Goal: Task Accomplishment & Management: Manage account settings

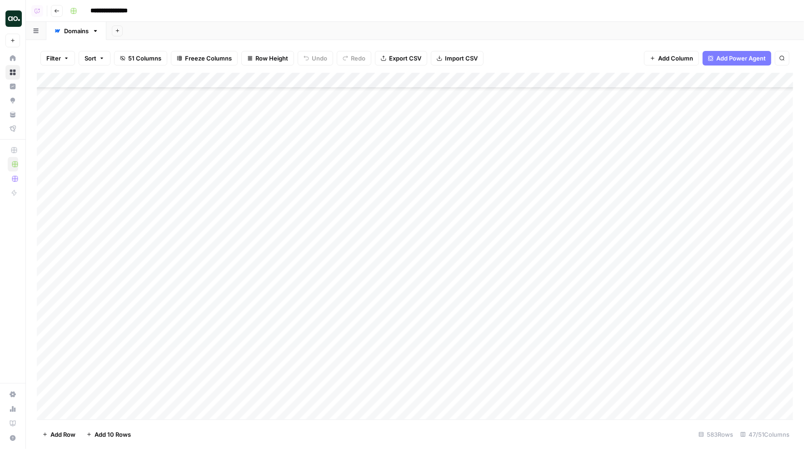
scroll to position [13470, 0]
click at [108, 409] on div "Add Column" at bounding box center [415, 246] width 757 height 347
click at [85, 388] on textarea "********" at bounding box center [141, 388] width 146 height 13
type textarea "*********"
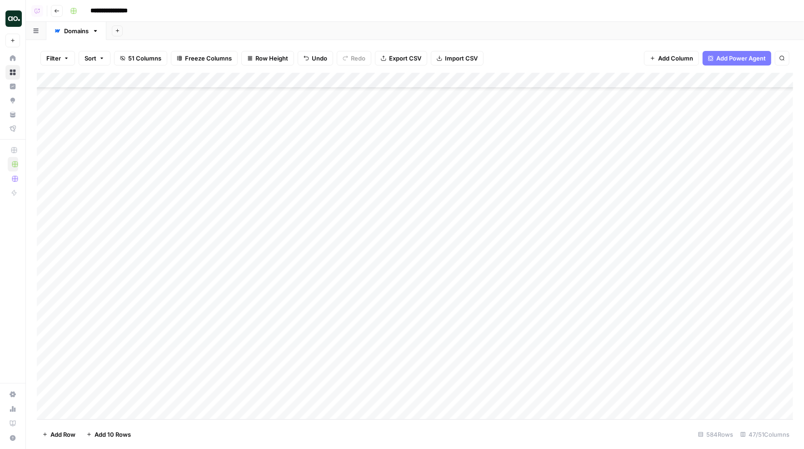
click at [233, 397] on div "Add Column" at bounding box center [415, 246] width 757 height 347
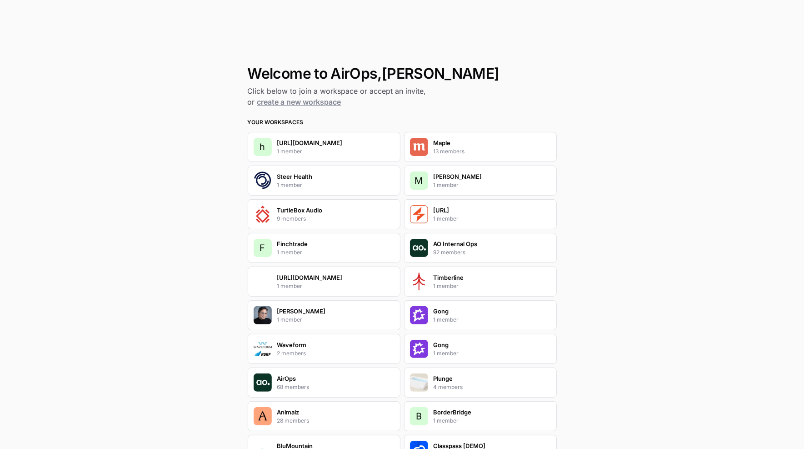
scroll to position [1432, 0]
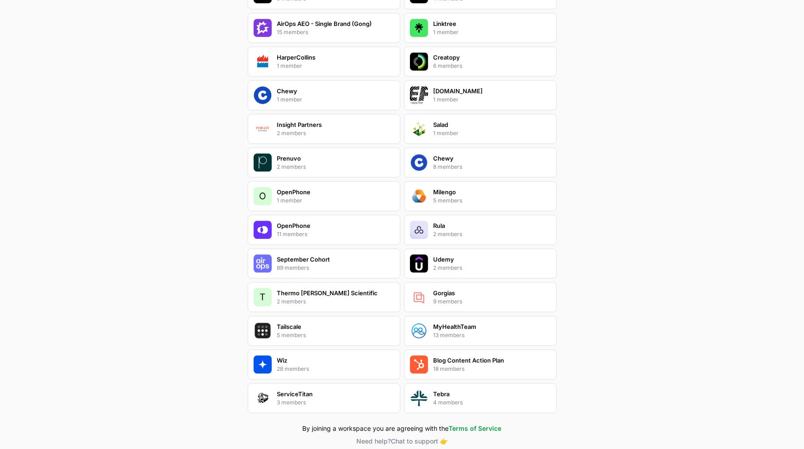
click at [324, 349] on div "Wiz 28 members" at bounding box center [324, 364] width 153 height 30
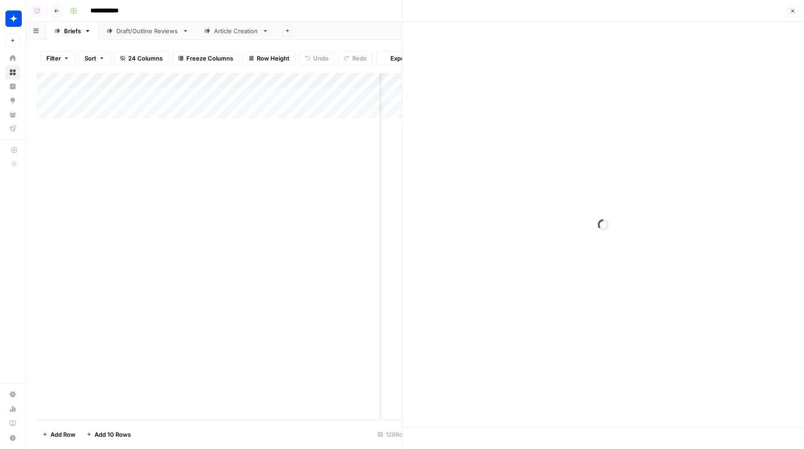
scroll to position [0, 1053]
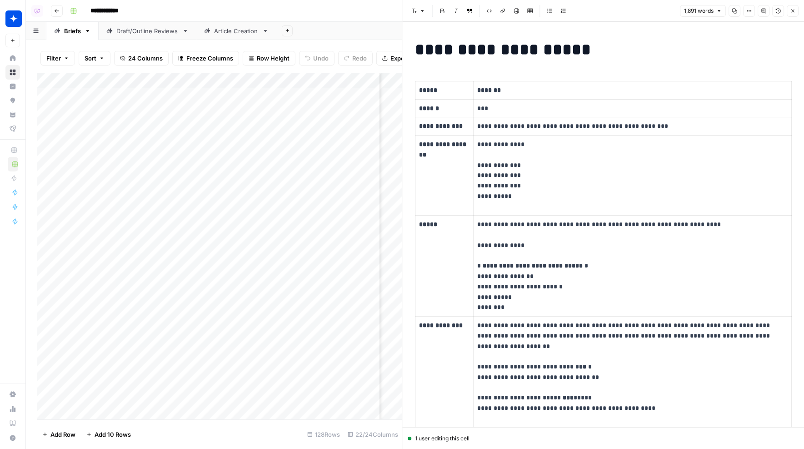
click at [494, 55] on strong "**********" at bounding box center [504, 49] width 176 height 16
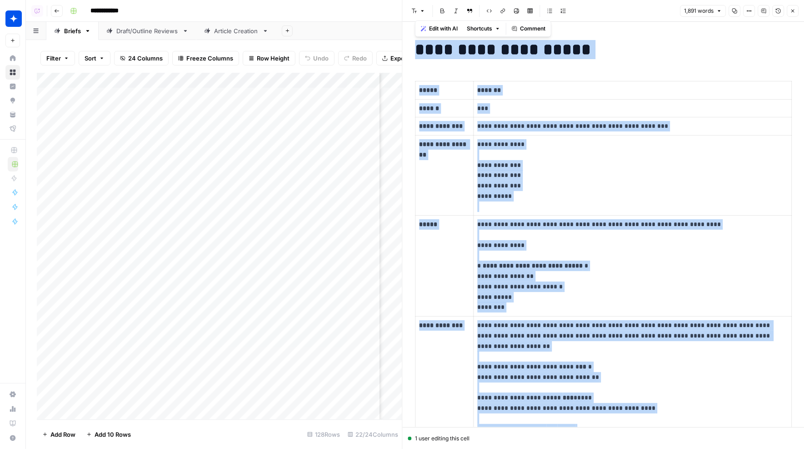
copy div "**********"
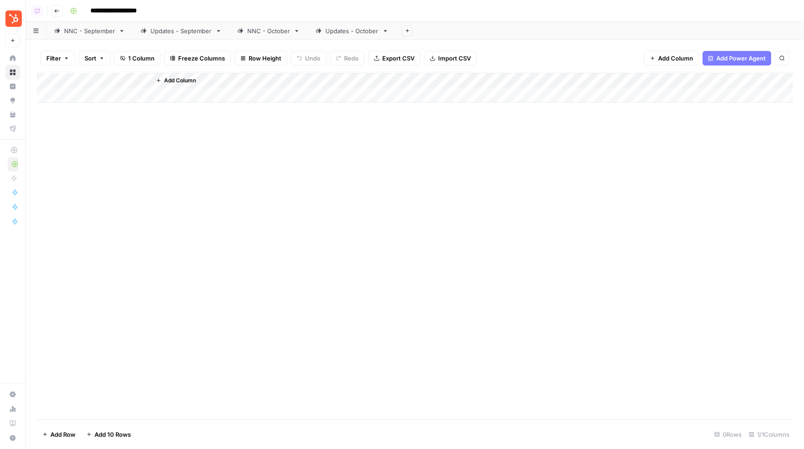
click at [342, 32] on div "Updates - October" at bounding box center [352, 30] width 53 height 9
click at [268, 34] on div "NNC - October" at bounding box center [268, 30] width 43 height 9
click at [343, 31] on div "Updates - October" at bounding box center [352, 30] width 53 height 9
click at [88, 32] on div "NNC - September" at bounding box center [89, 30] width 51 height 9
click at [155, 28] on div "Updates - September" at bounding box center [181, 30] width 61 height 9
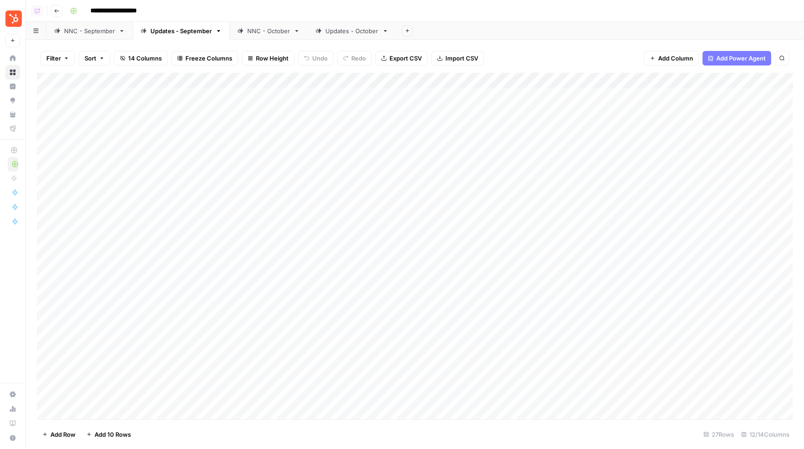
click at [250, 31] on div "NNC - October" at bounding box center [268, 30] width 43 height 9
click at [336, 31] on div "Updates - October" at bounding box center [352, 30] width 53 height 9
click at [281, 33] on div "NNC - October" at bounding box center [268, 30] width 43 height 9
click at [166, 37] on link "Updates - September" at bounding box center [181, 31] width 97 height 18
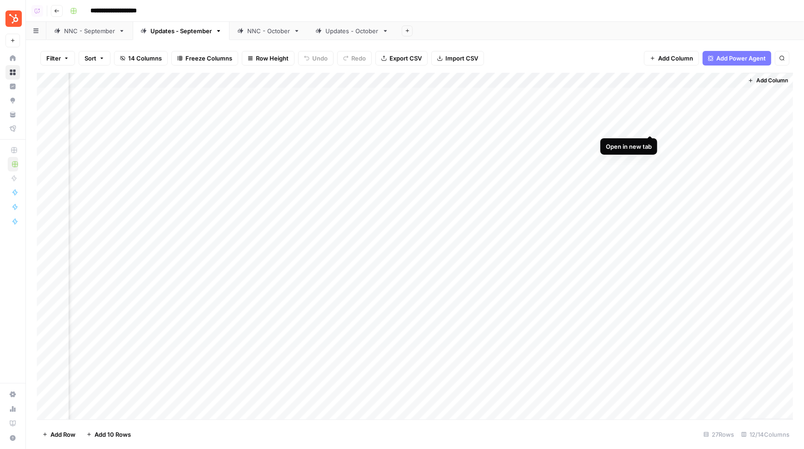
click at [650, 124] on div "Add Column" at bounding box center [415, 246] width 757 height 347
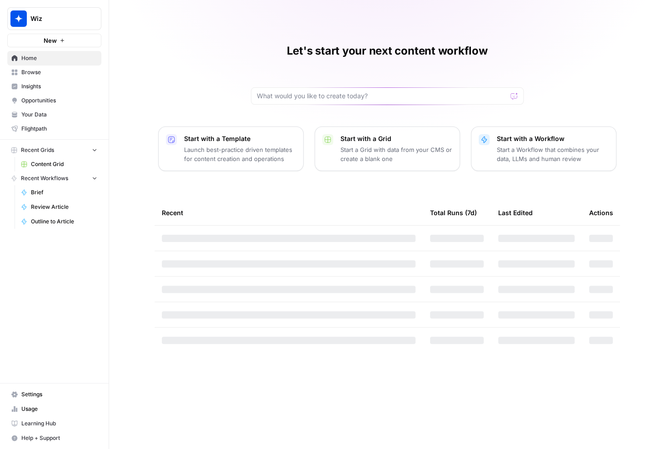
click at [58, 37] on button "New" at bounding box center [54, 41] width 94 height 14
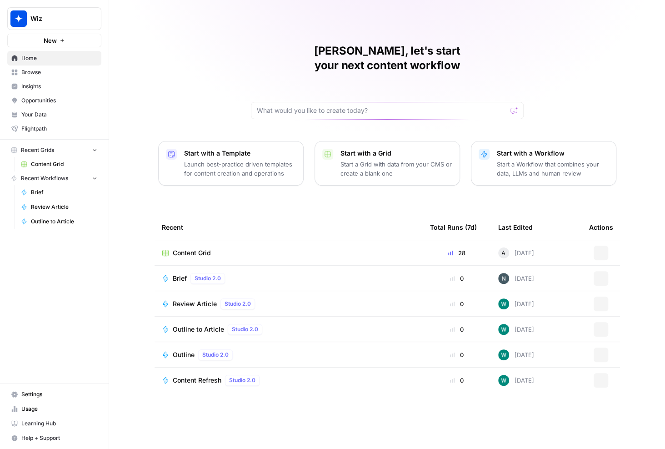
click at [54, 19] on span "Wiz" at bounding box center [57, 18] width 55 height 9
type input "servicetit"
click at [58, 66] on span "ServiceTitan" at bounding box center [88, 68] width 120 height 9
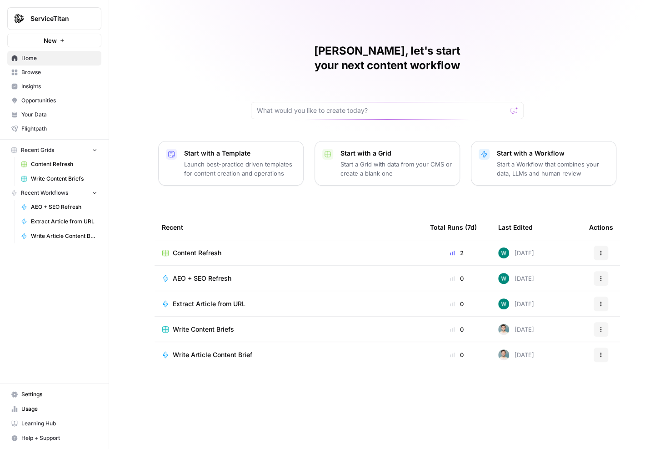
click at [40, 395] on span "Settings" at bounding box center [59, 394] width 76 height 8
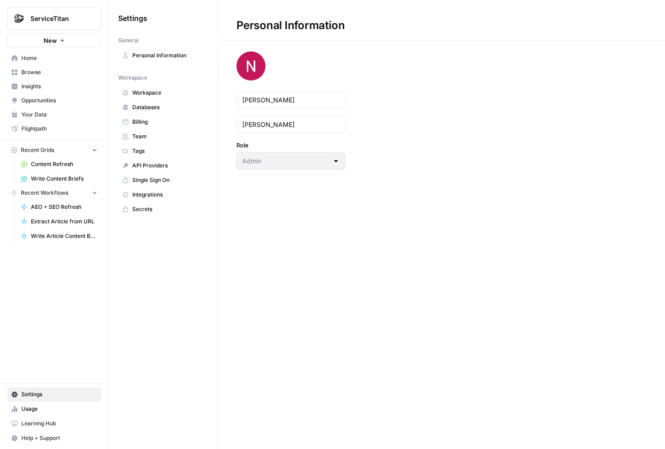
click at [153, 135] on span "Team" at bounding box center [168, 136] width 72 height 8
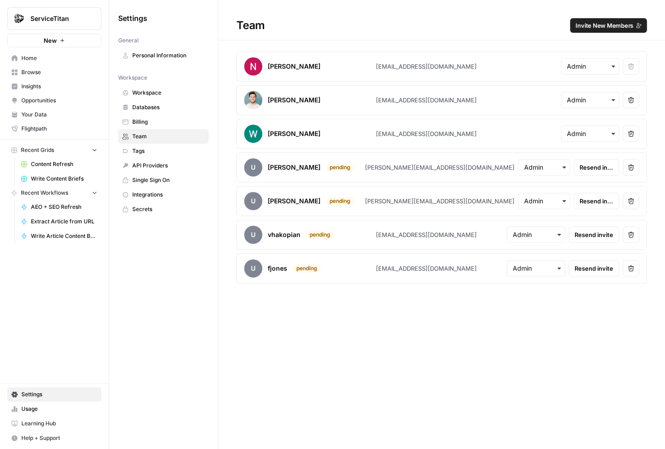
click at [42, 58] on span "Home" at bounding box center [59, 58] width 76 height 8
